Goal: Find specific page/section: Find specific page/section

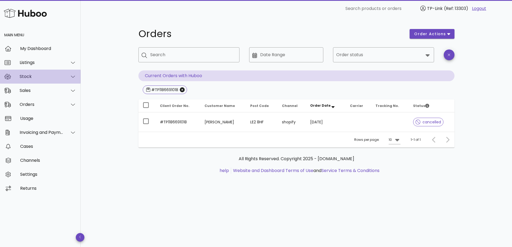
click at [41, 73] on div "Stock" at bounding box center [40, 77] width 81 height 14
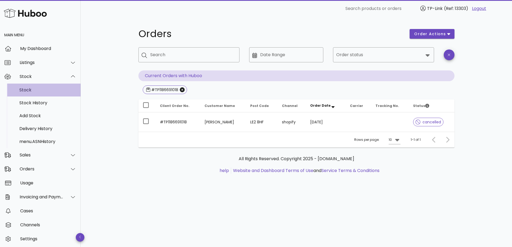
click at [35, 91] on div "Stock" at bounding box center [47, 89] width 57 height 5
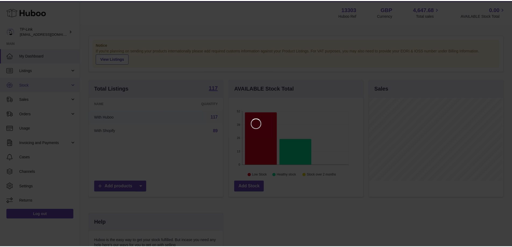
scroll to position [84, 135]
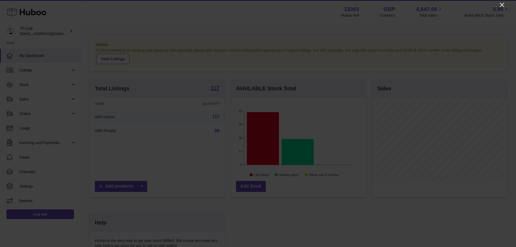
click at [502, 4] on icon "Close" at bounding box center [501, 5] width 6 height 6
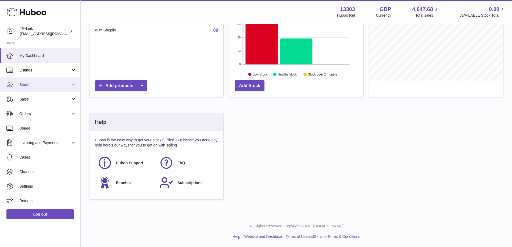
scroll to position [101, 0]
click at [41, 85] on span "Stock" at bounding box center [44, 84] width 51 height 5
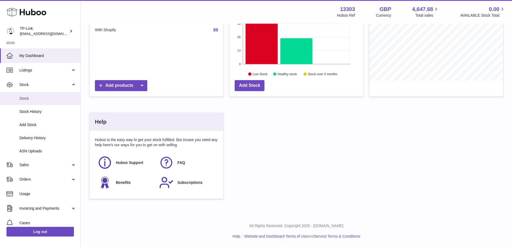
click at [34, 97] on span "Stock" at bounding box center [47, 98] width 57 height 5
click at [29, 99] on span "Stock" at bounding box center [47, 98] width 57 height 5
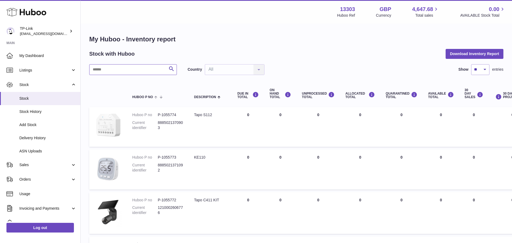
click at [117, 69] on input "text" at bounding box center [133, 69] width 88 height 11
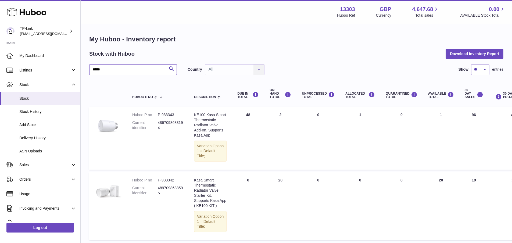
type input "*****"
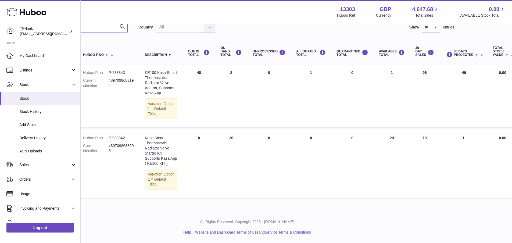
scroll to position [41, 49]
